Goal: Navigation & Orientation: Find specific page/section

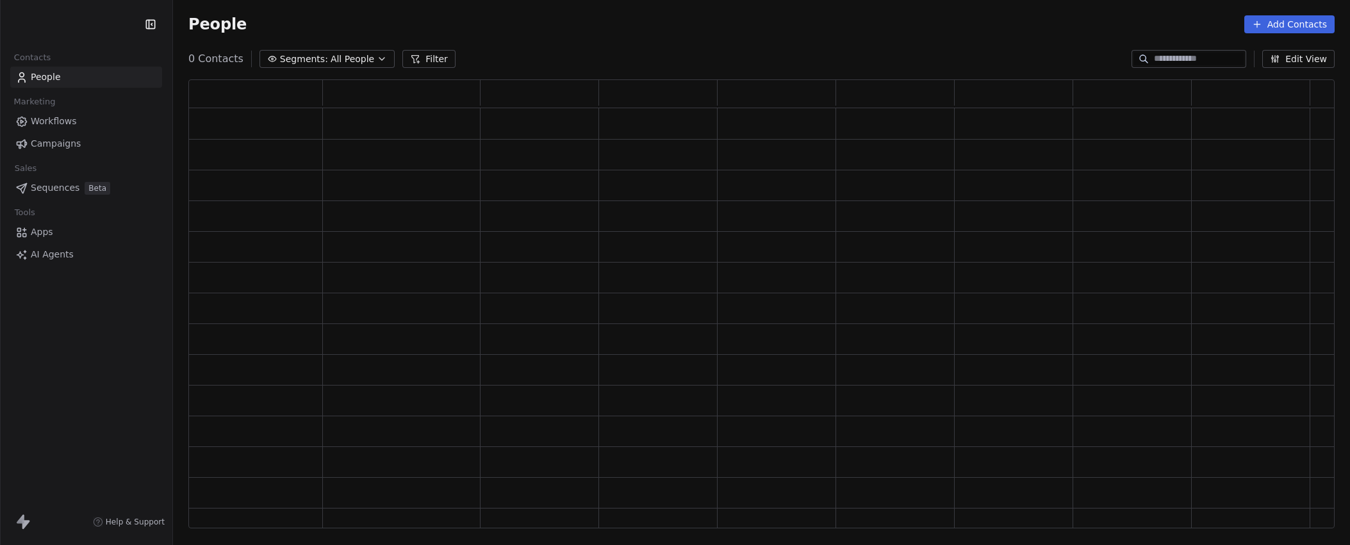
scroll to position [449, 1146]
